Goal: Understand process/instructions: Learn how to perform a task or action

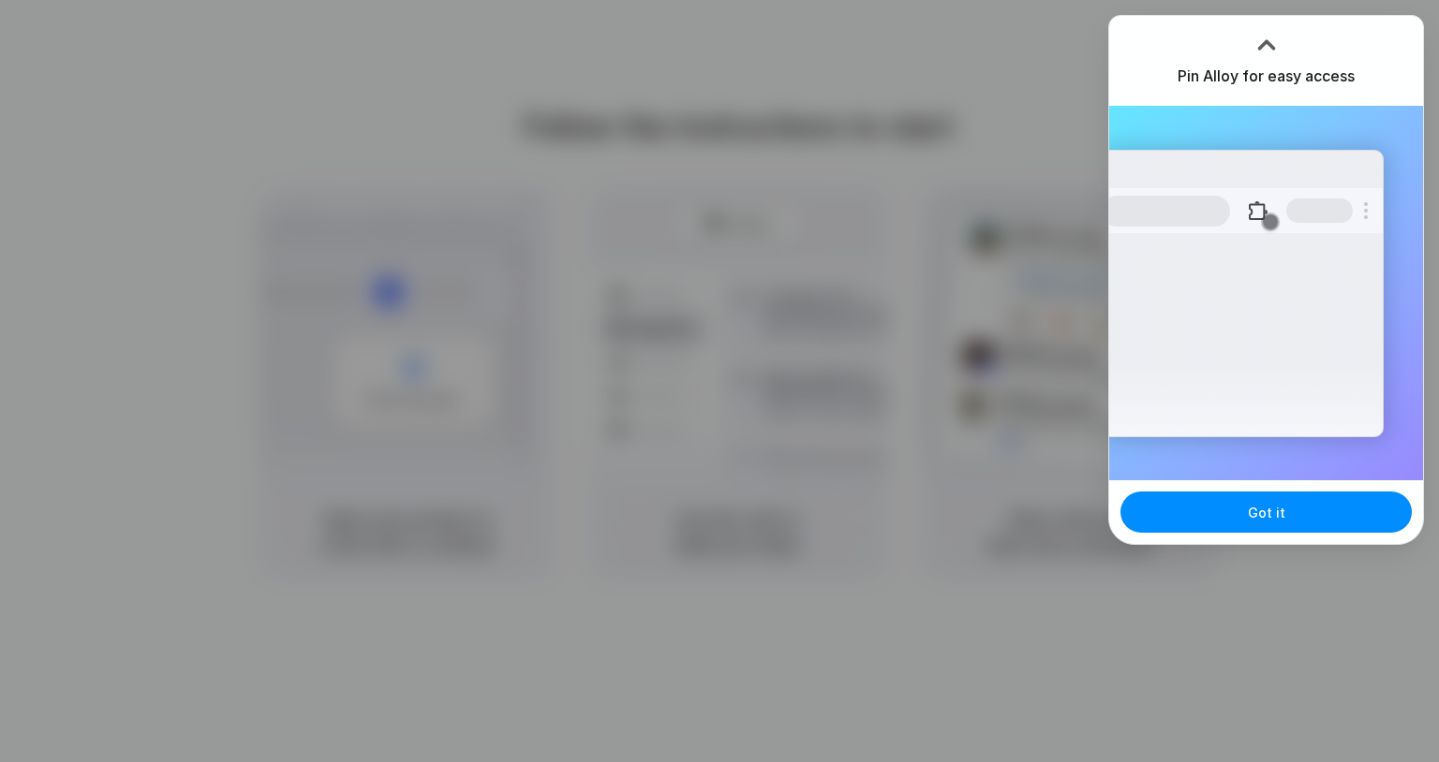
drag, startPoint x: 1256, startPoint y: 526, endPoint x: 995, endPoint y: 66, distance: 528.9
click at [994, 66] on body "Follow the instructions to start Capturing page Open your product in a new tab …" at bounding box center [719, 381] width 1439 height 762
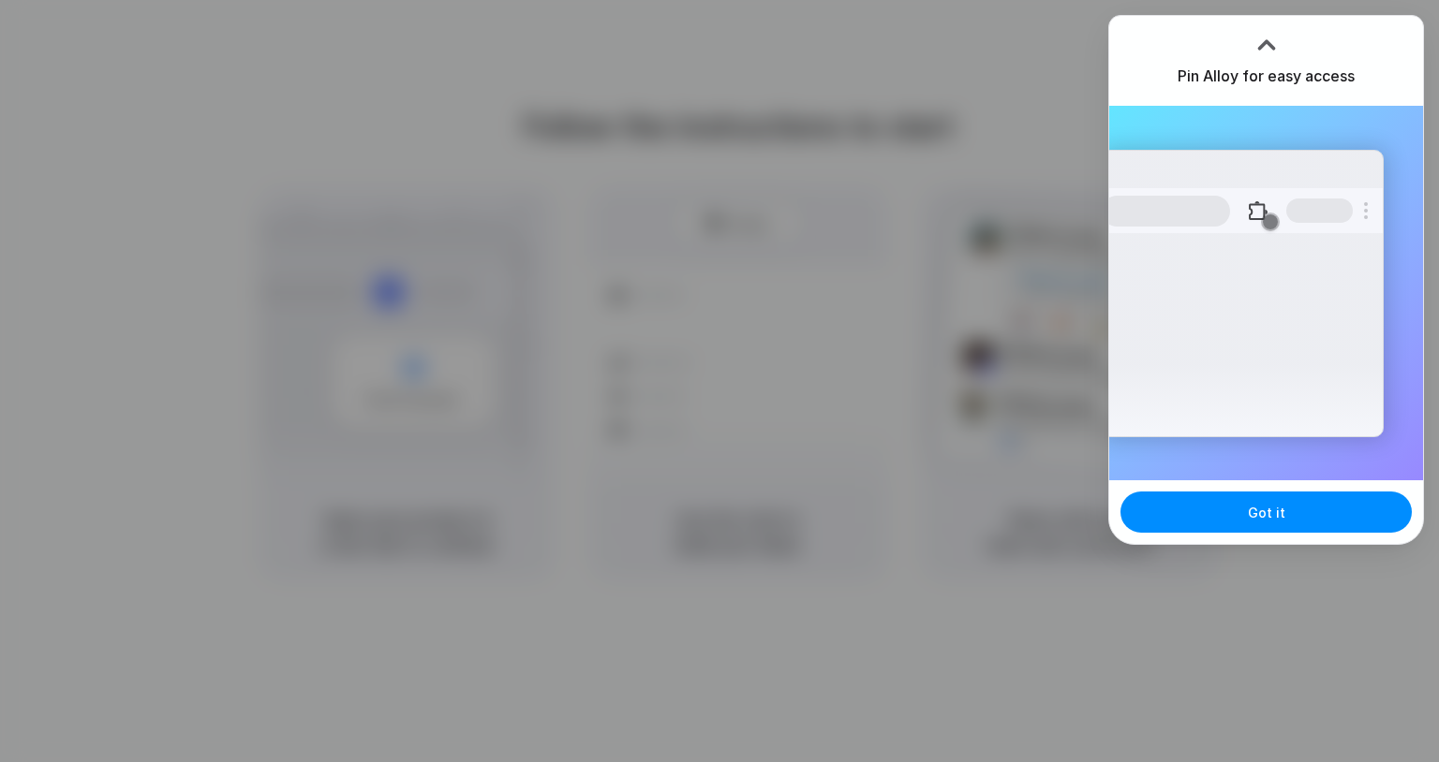
click at [1224, 81] on h3 "Pin Alloy for easy access" at bounding box center [1265, 76] width 177 height 22
click at [1263, 41] on div at bounding box center [1266, 45] width 28 height 28
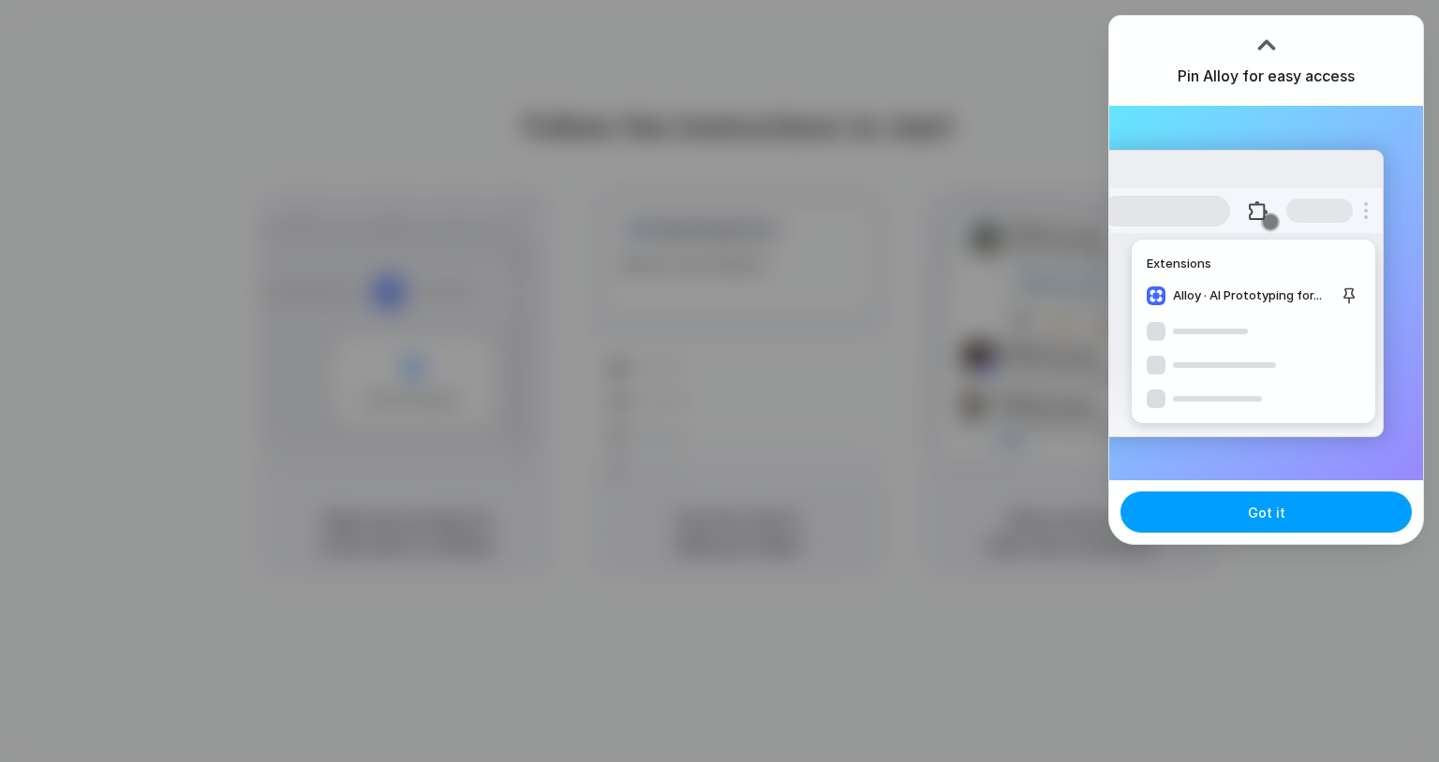
click at [1244, 508] on button "Got it" at bounding box center [1265, 512] width 291 height 41
